Goal: Find specific page/section: Find specific page/section

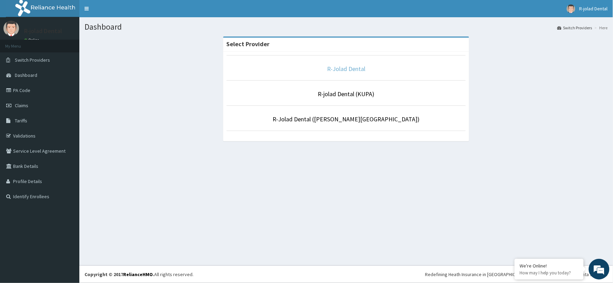
click at [356, 68] on link "R-Jolad Dental" at bounding box center [346, 69] width 38 height 8
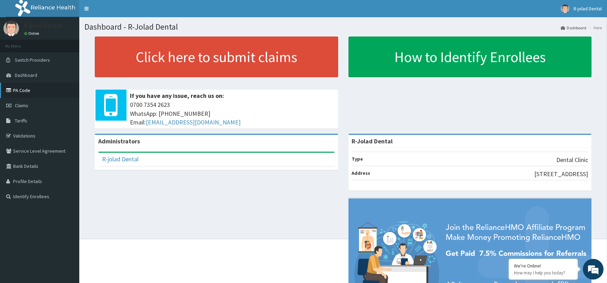
click at [26, 92] on link "PA Code" at bounding box center [39, 90] width 79 height 15
